Goal: Contribute content: Add original content to the website for others to see

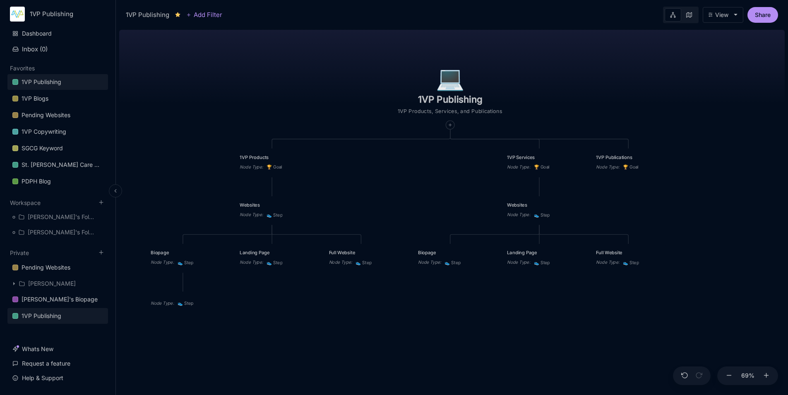
click at [115, 194] on button at bounding box center [115, 190] width 13 height 13
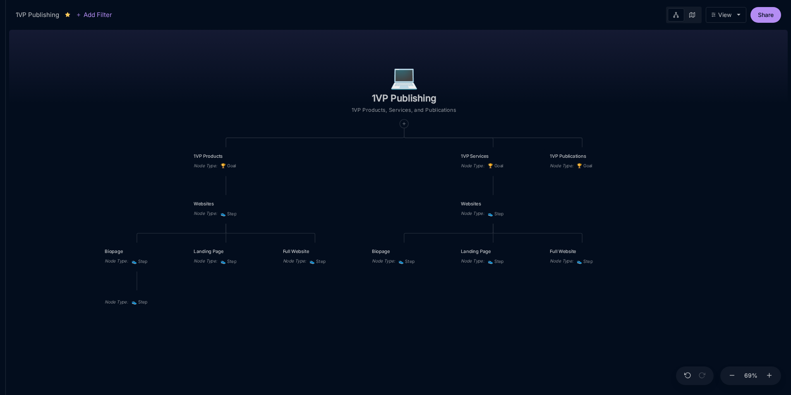
drag, startPoint x: 614, startPoint y: 233, endPoint x: 678, endPoint y: 232, distance: 64.1
click at [678, 232] on div "💻️ 1VP Publishing 1VP Products, Services, and Publications 1VP Products Node Ty…" at bounding box center [398, 210] width 779 height 368
click at [246, 250] on div "Landing Page" at bounding box center [226, 251] width 65 height 7
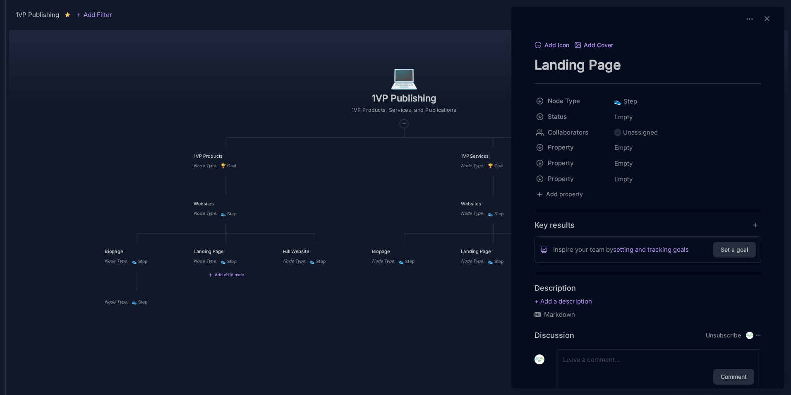
click at [249, 209] on div at bounding box center [395, 197] width 791 height 395
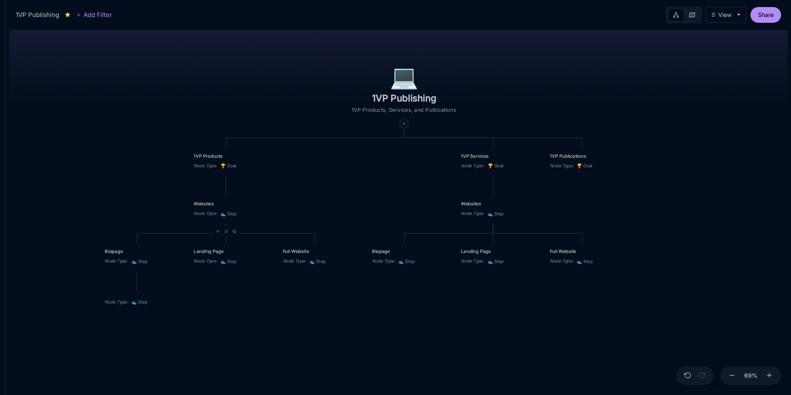
click at [249, 209] on div "Websites Node Type : 👟 Step" at bounding box center [226, 208] width 65 height 17
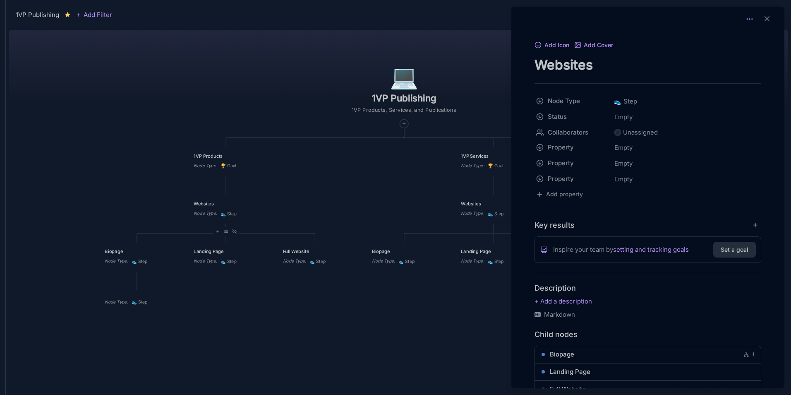
click at [748, 22] on icon at bounding box center [749, 19] width 8 height 8
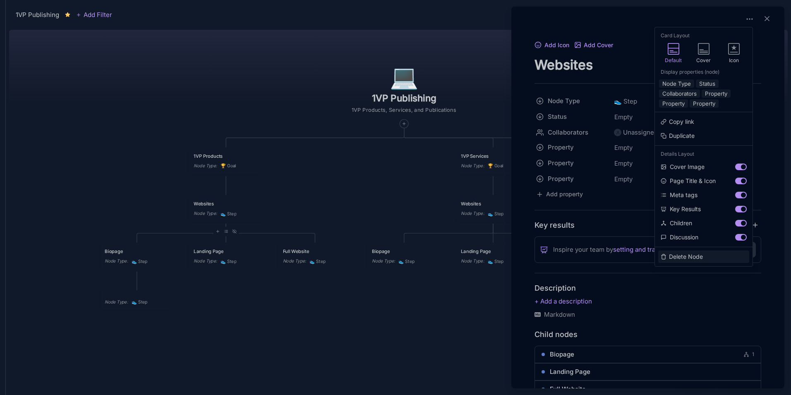
click at [695, 259] on button "Delete Node" at bounding box center [703, 256] width 91 height 12
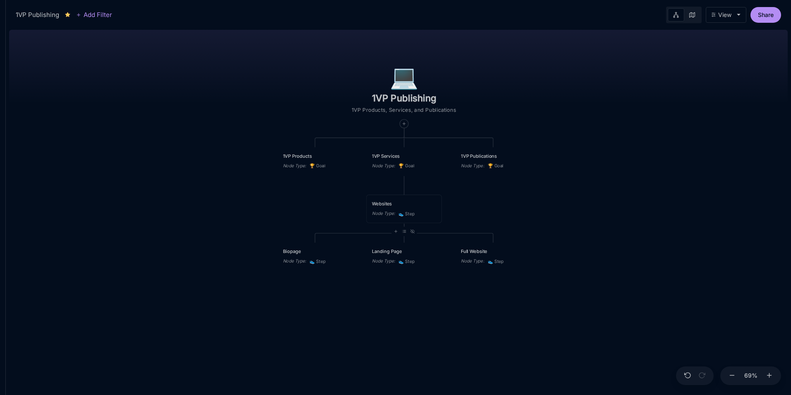
click at [428, 211] on div "Node Type : 👟 Step" at bounding box center [404, 213] width 65 height 7
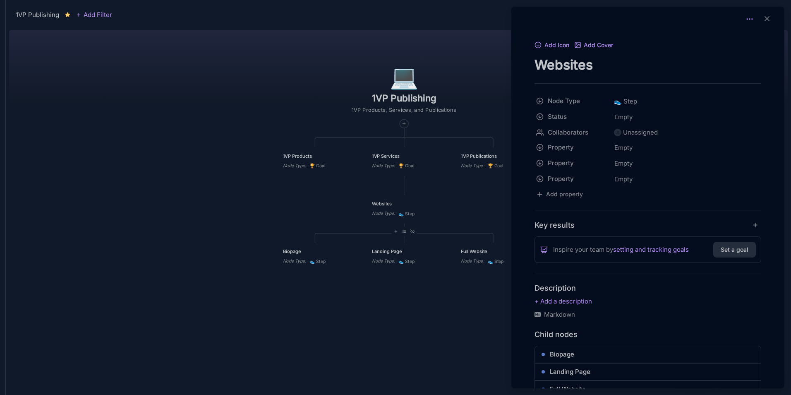
click at [747, 17] on icon at bounding box center [749, 19] width 8 height 8
click at [434, 326] on div at bounding box center [395, 197] width 791 height 395
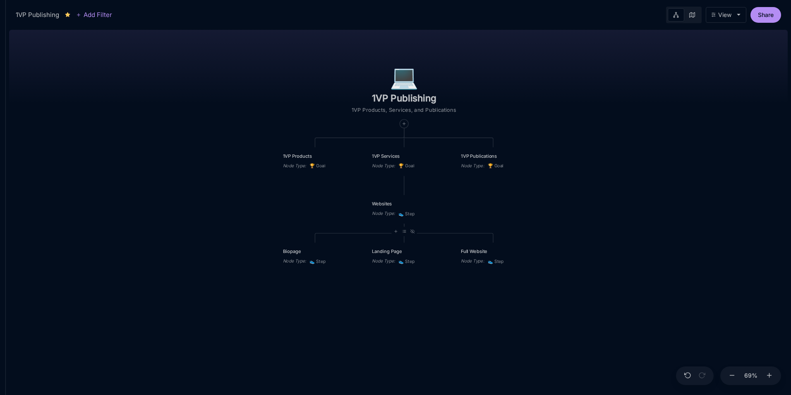
click at [422, 204] on div "Websites" at bounding box center [404, 203] width 65 height 7
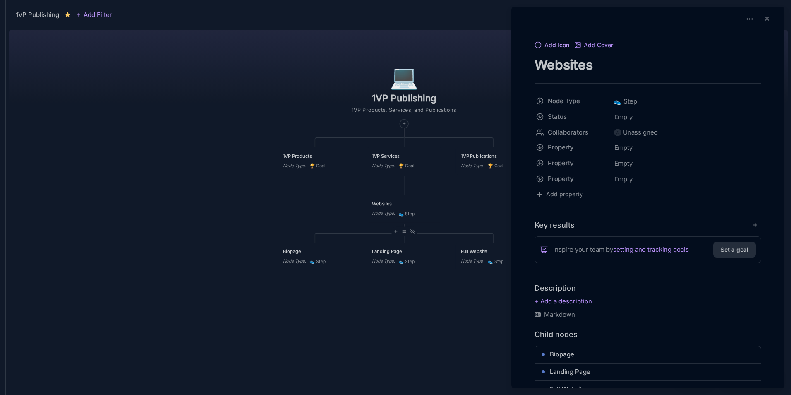
click at [538, 47] on icon at bounding box center [537, 44] width 7 height 7
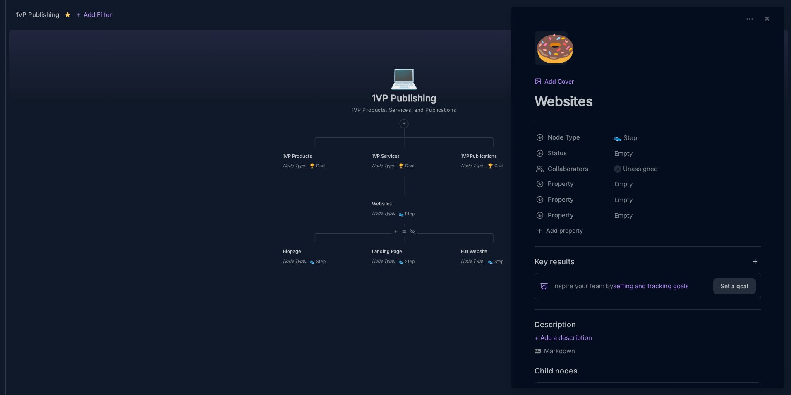
click at [561, 49] on div "🍩" at bounding box center [550, 47] width 33 height 33
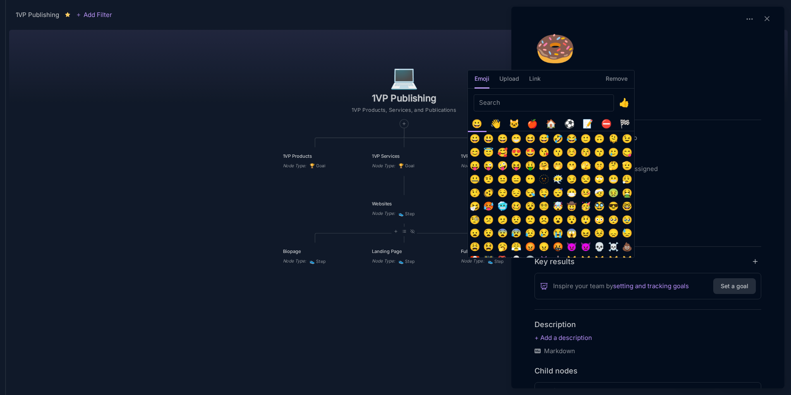
click at [554, 105] on input "Emoji picker" at bounding box center [544, 102] width 140 height 17
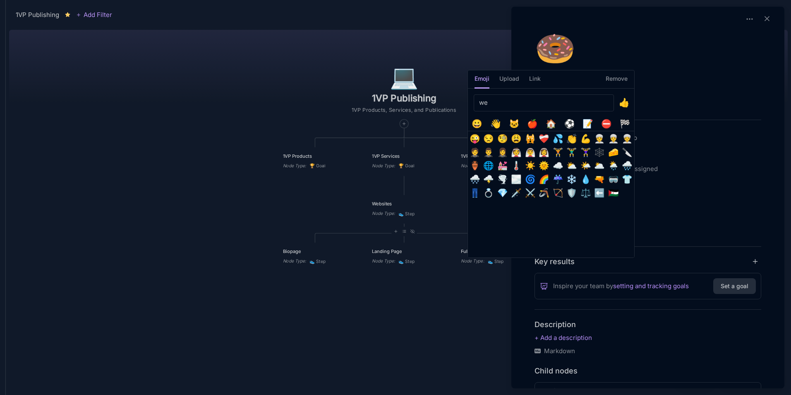
type input "we"
click at [489, 166] on button "🌐" at bounding box center [489, 166] width 14 height 14
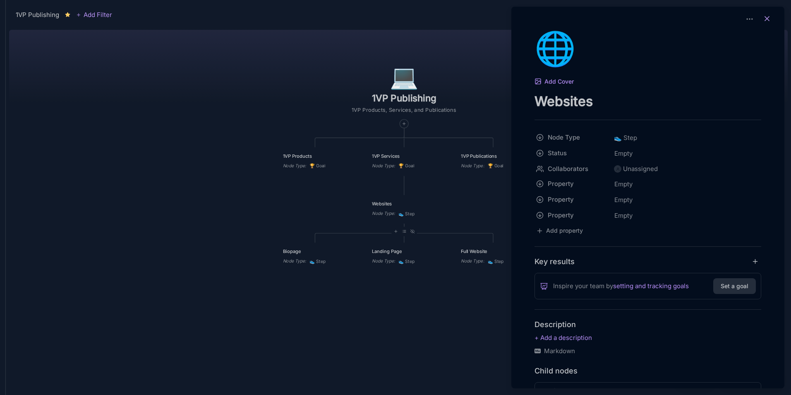
click at [765, 17] on line at bounding box center [767, 19] width 4 height 4
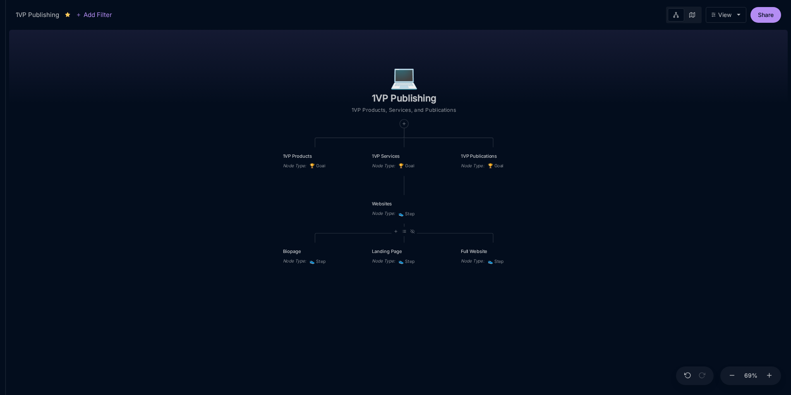
click at [410, 201] on div "Websites" at bounding box center [404, 203] width 65 height 7
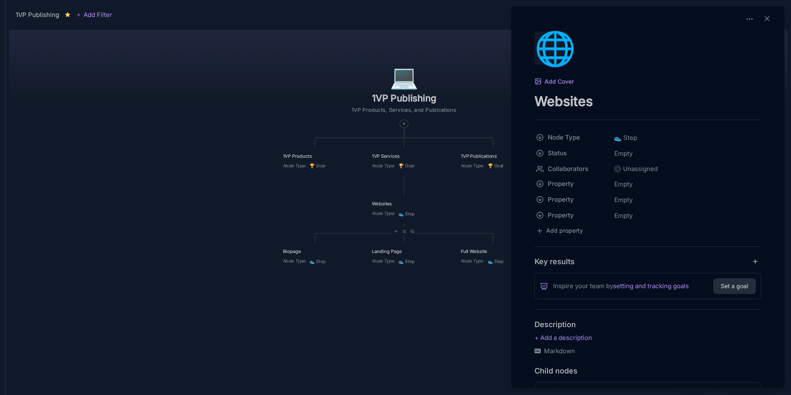
click at [548, 47] on div "🌐" at bounding box center [550, 47] width 33 height 33
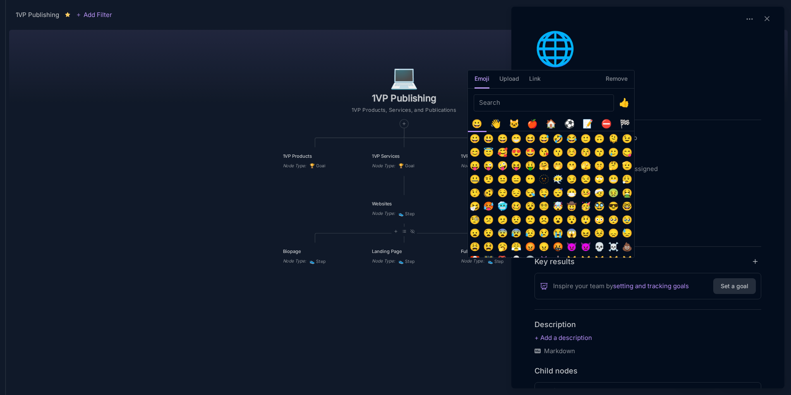
click at [619, 80] on h5 "Remove" at bounding box center [617, 81] width 22 height 14
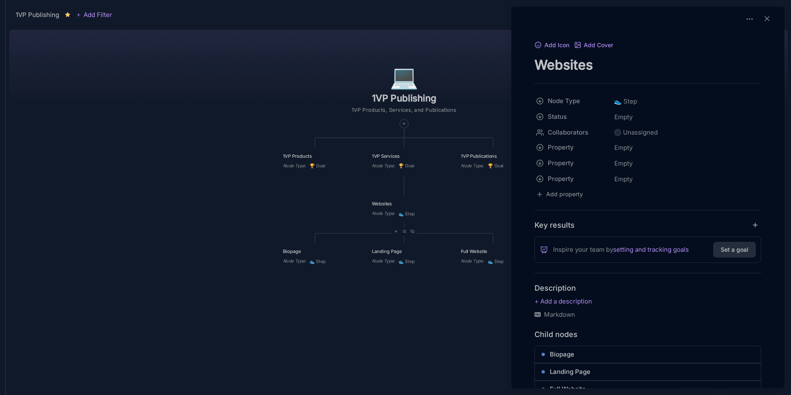
click at [481, 90] on div at bounding box center [395, 197] width 791 height 395
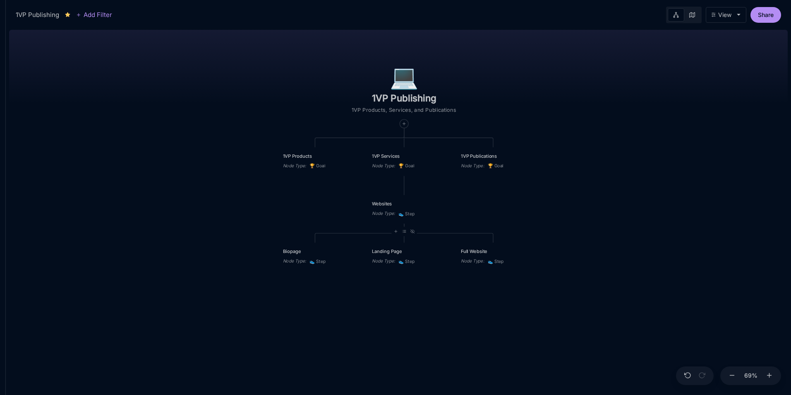
click at [561, 74] on div "💻️ 1VP Publishing 1VP Products, Services, and Publications 1VP Products Node Ty…" at bounding box center [398, 210] width 779 height 368
click at [323, 156] on div "1VP Products" at bounding box center [315, 155] width 65 height 7
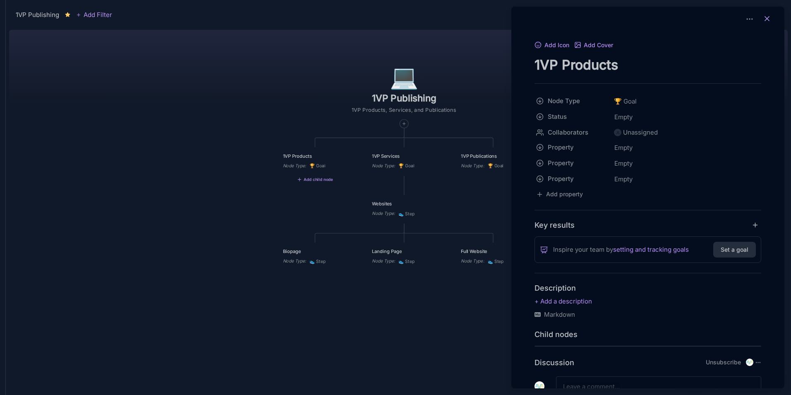
click at [765, 17] on line at bounding box center [767, 19] width 4 height 4
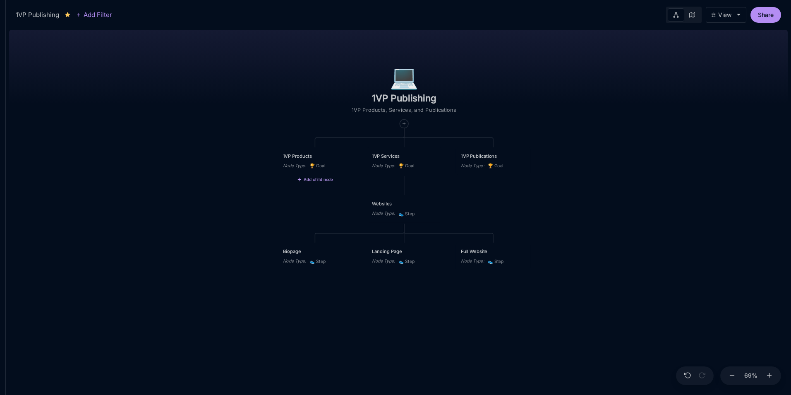
click at [319, 181] on button "Add child node" at bounding box center [315, 179] width 36 height 5
click at [312, 234] on div "👟 Step" at bounding box center [314, 236] width 55 height 13
click at [323, 205] on textarea at bounding box center [315, 203] width 65 height 7
type textarea "Biopages"
click at [614, 168] on div "💻️ 1VP Publishing 1VP Products, Services, and Publications 1VP Products Node Ty…" at bounding box center [398, 210] width 779 height 368
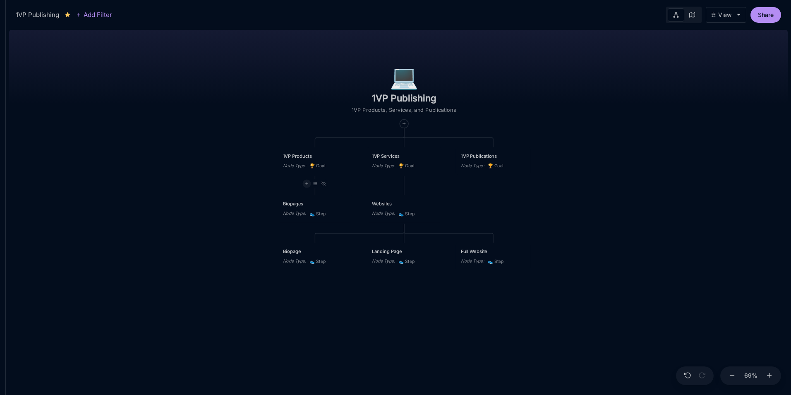
click at [305, 185] on icon at bounding box center [306, 183] width 4 height 4
click at [309, 240] on div "👟 Step" at bounding box center [306, 243] width 55 height 13
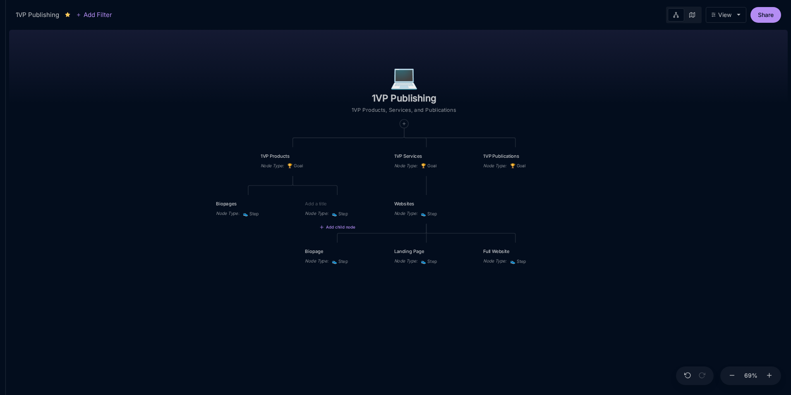
click at [332, 203] on textarea at bounding box center [337, 203] width 65 height 7
type textarea "CDN Page"
click at [630, 183] on div "💻️ 1VP Publishing 1VP Products, Services, and Publications 1VP Products Node Ty…" at bounding box center [398, 210] width 779 height 368
click at [360, 204] on div "CDN Page" at bounding box center [337, 203] width 65 height 7
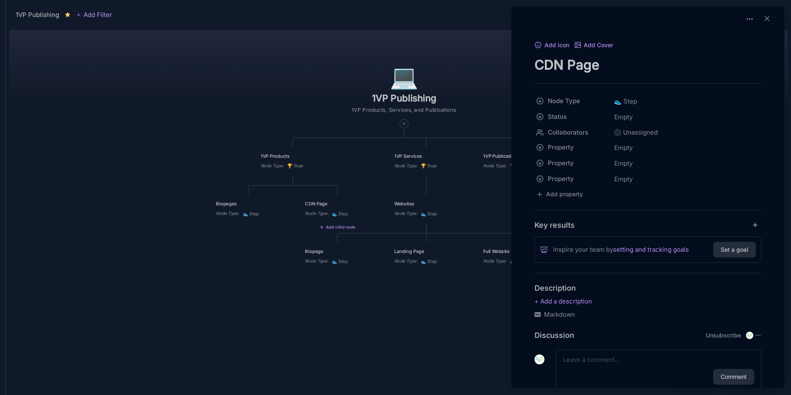
click at [748, 18] on icon at bounding box center [749, 19] width 8 height 8
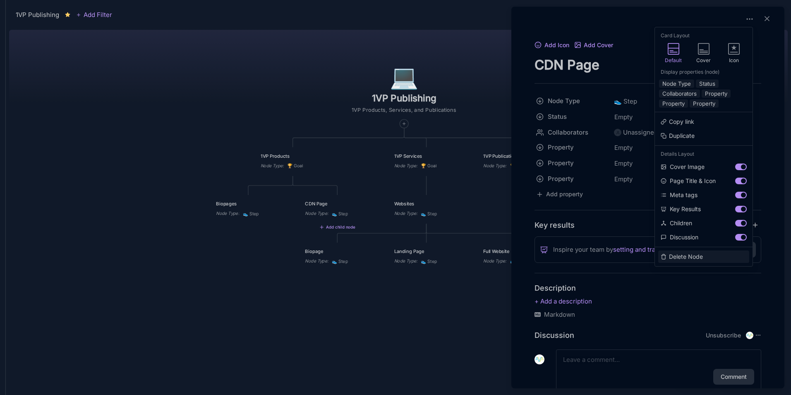
click at [693, 256] on button "Delete Node" at bounding box center [703, 256] width 91 height 12
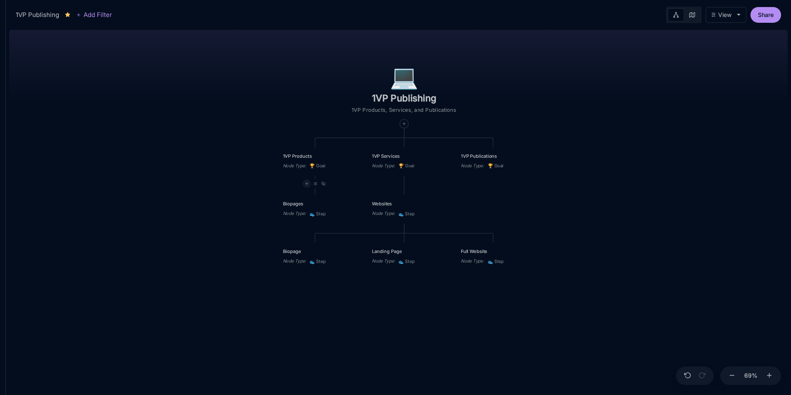
click at [306, 185] on icon at bounding box center [306, 183] width 4 height 4
click at [299, 245] on span "👟 Step" at bounding box center [292, 243] width 22 height 10
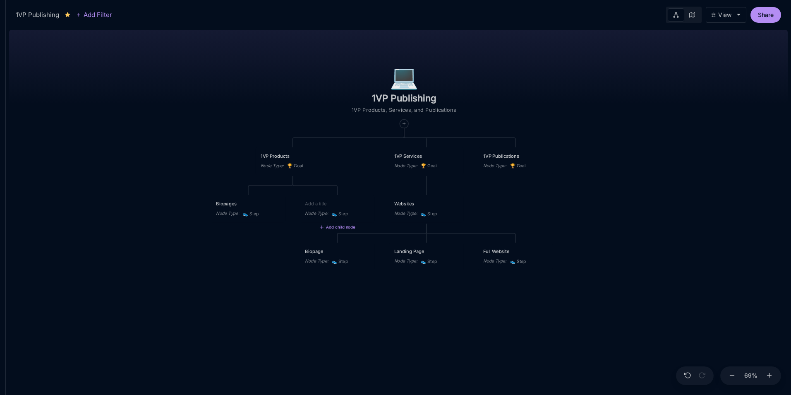
click at [316, 204] on textarea at bounding box center [337, 203] width 65 height 7
click at [246, 319] on div "💻️ 1VP Publishing 1VP Products, Services, and Publications 1VP Products Node Ty…" at bounding box center [398, 210] width 779 height 368
click at [232, 226] on icon at bounding box center [232, 227] width 5 height 5
click at [242, 283] on span "👟 Step" at bounding box center [234, 285] width 22 height 10
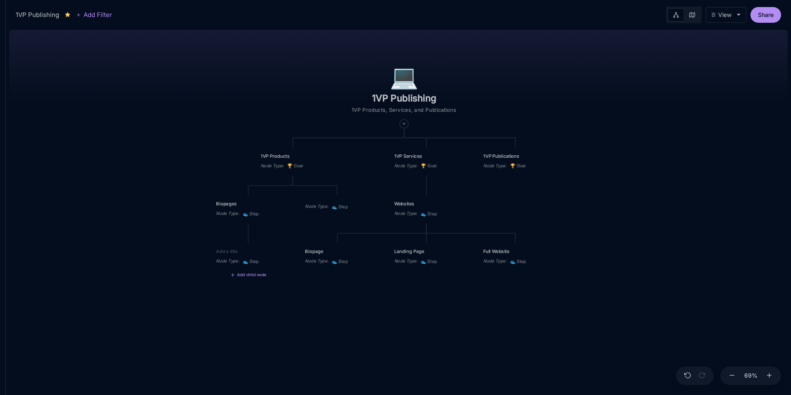
click at [248, 251] on textarea at bounding box center [248, 251] width 65 height 7
type textarea "Quick Info"
click at [238, 277] on button "Add child node" at bounding box center [248, 274] width 36 height 5
click at [243, 330] on span "👟 Step" at bounding box center [234, 332] width 22 height 10
click at [254, 297] on textarea at bounding box center [248, 298] width 65 height 7
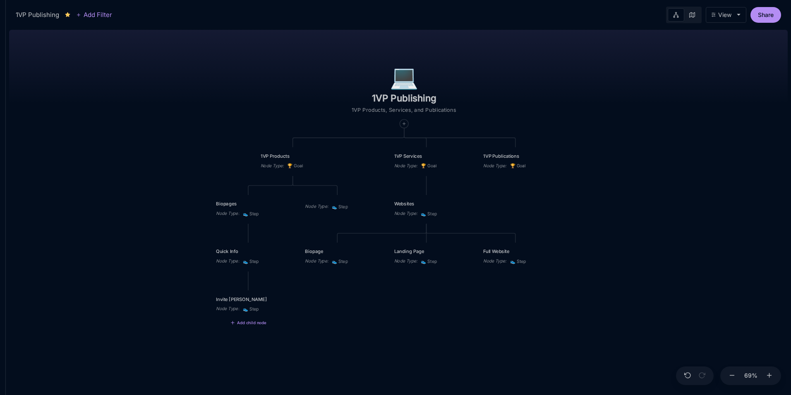
type textarea "Invite Link"
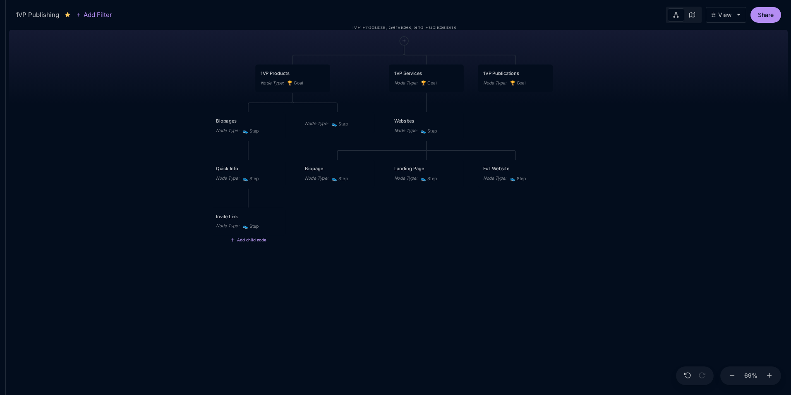
click at [240, 240] on button "Add child node" at bounding box center [248, 239] width 36 height 5
click at [244, 301] on span "👟 Step" at bounding box center [234, 297] width 22 height 10
click at [253, 263] on textarea at bounding box center [248, 263] width 65 height 7
type textarea "Pedia Link"
click at [245, 290] on button "Add child node" at bounding box center [248, 287] width 36 height 5
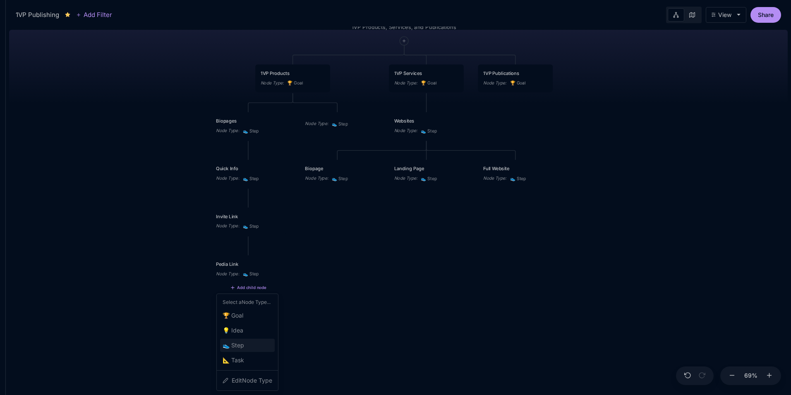
click at [244, 341] on span "👟 Step" at bounding box center [234, 345] width 22 height 10
